Goal: Task Accomplishment & Management: Manage account settings

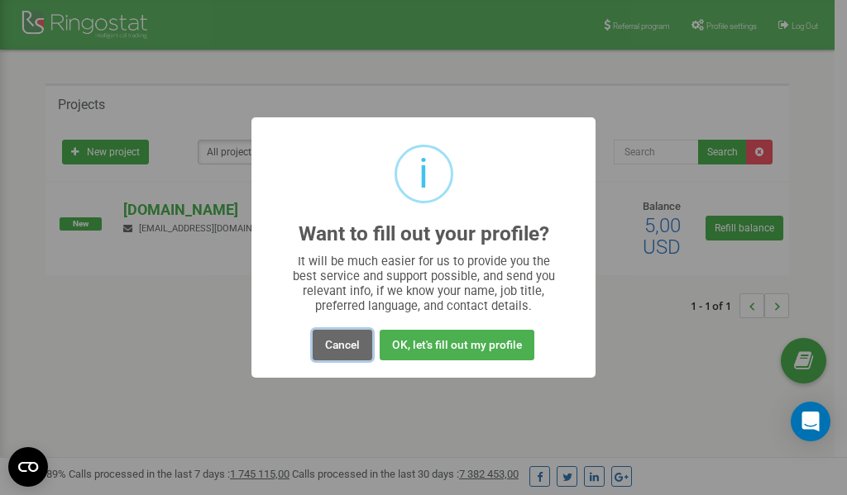
click at [340, 348] on button "Cancel" at bounding box center [343, 345] width 60 height 31
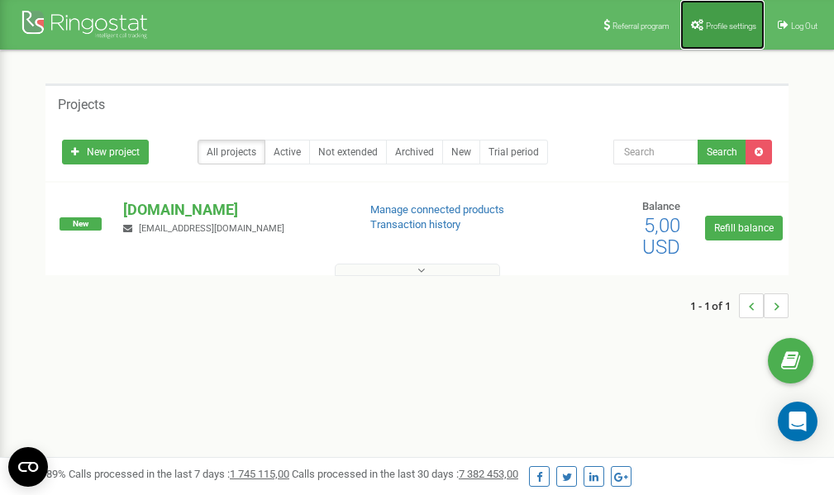
click at [714, 19] on link "Profile settings" at bounding box center [723, 25] width 84 height 50
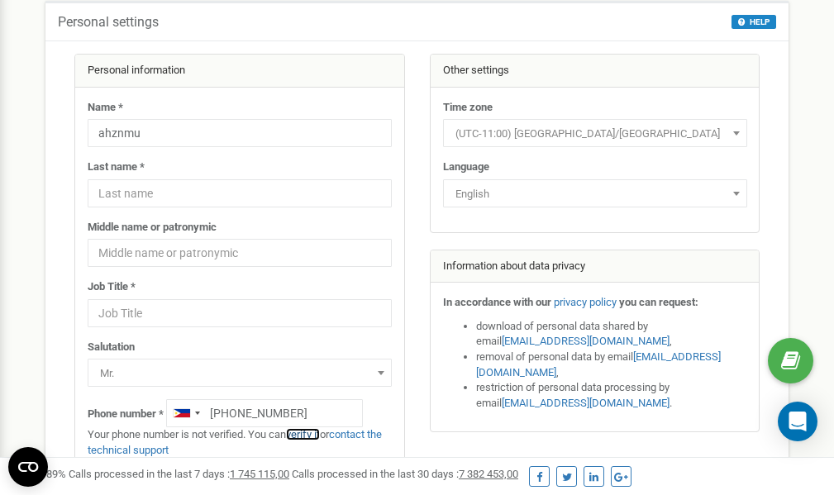
click at [313, 434] on link "verify it" at bounding box center [303, 434] width 34 height 12
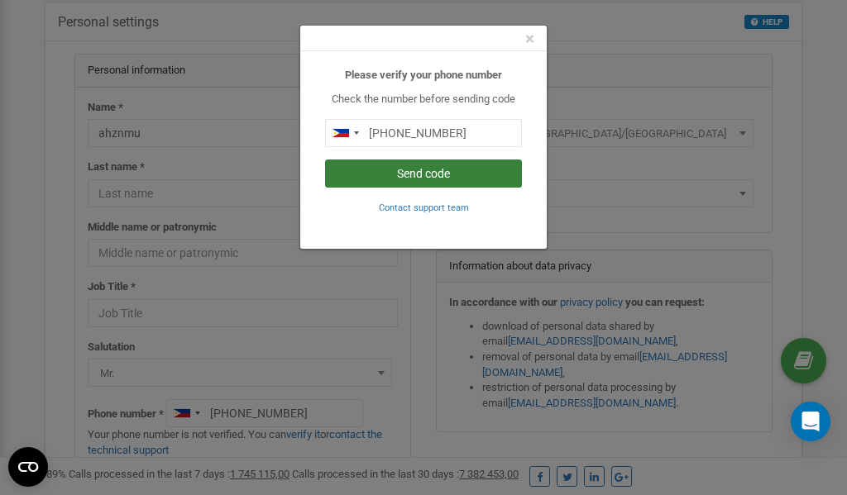
click at [444, 170] on button "Send code" at bounding box center [423, 174] width 197 height 28
